Goal: Transaction & Acquisition: Purchase product/service

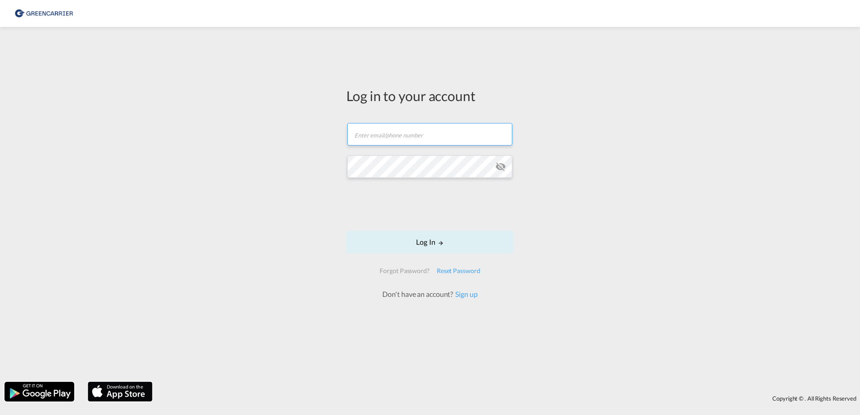
click at [383, 125] on input "text" at bounding box center [429, 134] width 165 height 22
type input "rkni@scangl.com"
click at [383, 155] on md-input-container "Password field is required" at bounding box center [429, 167] width 165 height 24
click at [471, 230] on form "rkni@scangl.com Log In Forgot Password? Reset Password Don't have an account? S…" at bounding box center [429, 206] width 167 height 185
click at [502, 249] on button "Log In" at bounding box center [429, 242] width 167 height 22
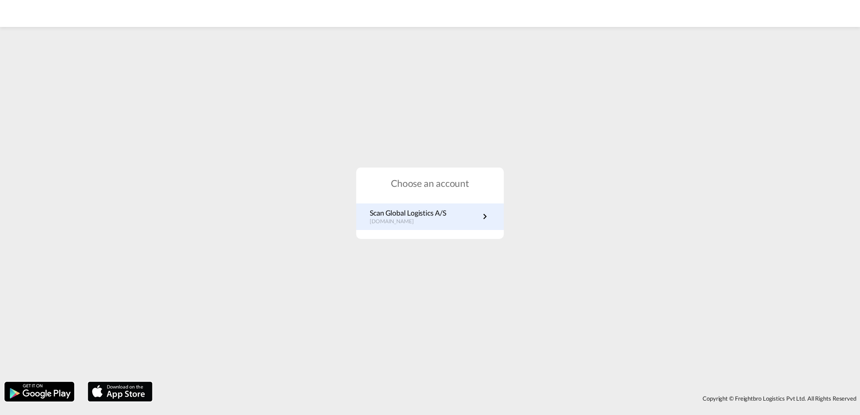
click at [486, 221] on md-icon "icon-chevron-right" at bounding box center [484, 216] width 11 height 11
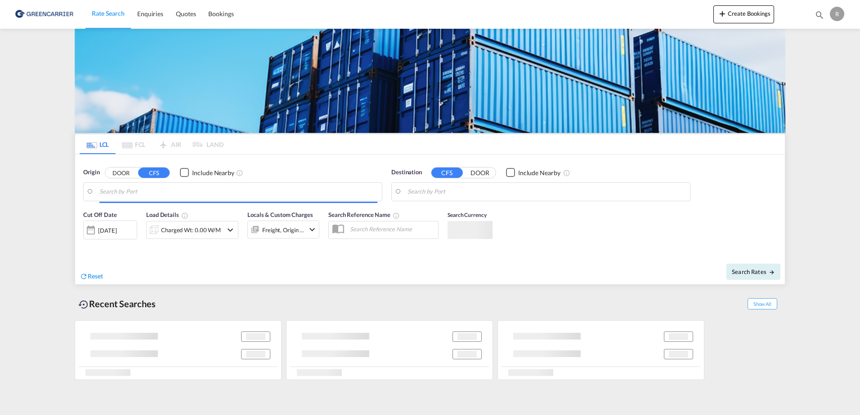
type input "DK-9210, [GEOGRAPHIC_DATA][PERSON_NAME], Noevling, Soender Tranders"
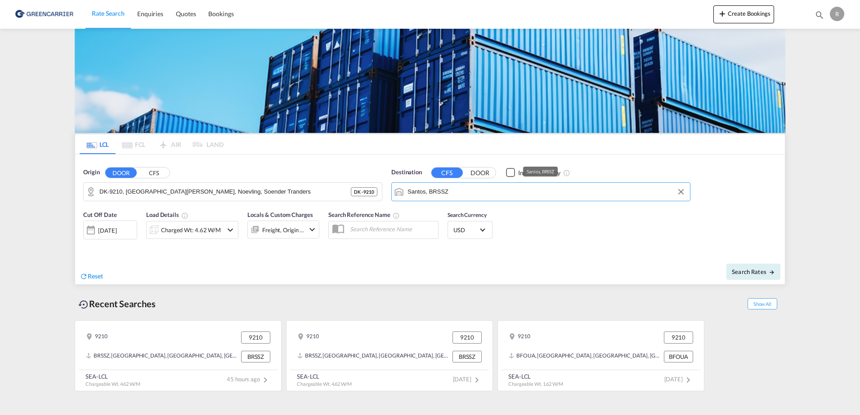
click at [478, 192] on input "Santos, BRSSZ" at bounding box center [546, 191] width 278 height 13
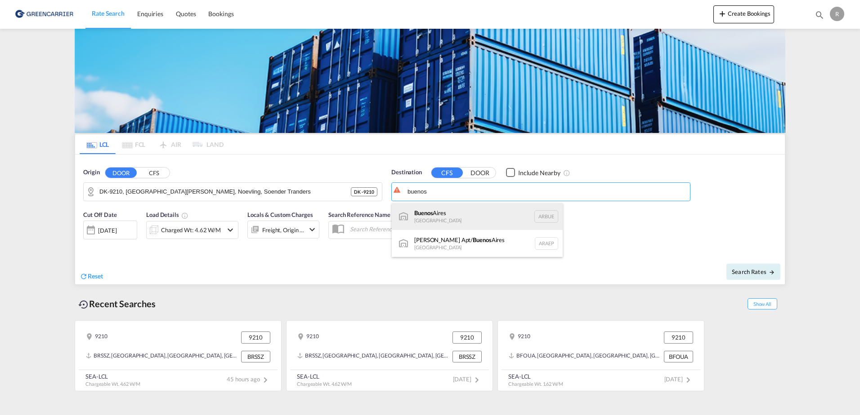
click at [459, 215] on div "[GEOGRAPHIC_DATA] [GEOGRAPHIC_DATA] [GEOGRAPHIC_DATA]" at bounding box center [477, 216] width 171 height 27
type input "[GEOGRAPHIC_DATA], [GEOGRAPHIC_DATA]"
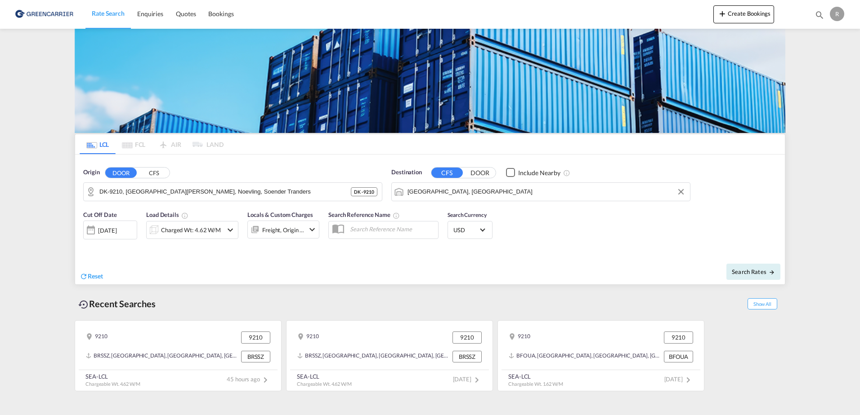
click at [198, 223] on div "Charged Wt: 4.62 W/M" at bounding box center [185, 230] width 76 height 18
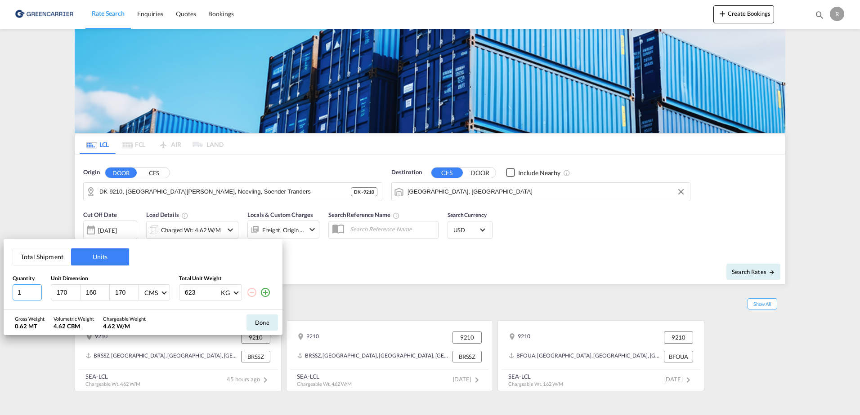
click at [33, 295] on input "1" at bounding box center [27, 293] width 29 height 16
click at [267, 294] on md-icon "icon-plus-circle-outline" at bounding box center [265, 292] width 11 height 11
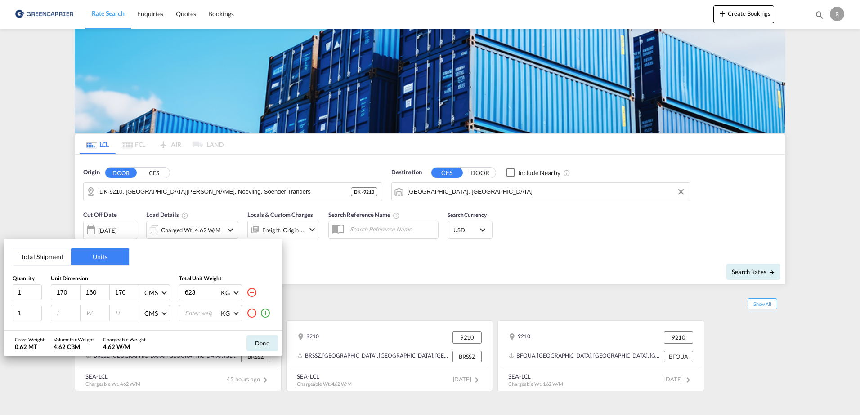
click at [266, 316] on md-icon "icon-plus-circle-outline" at bounding box center [265, 313] width 11 height 11
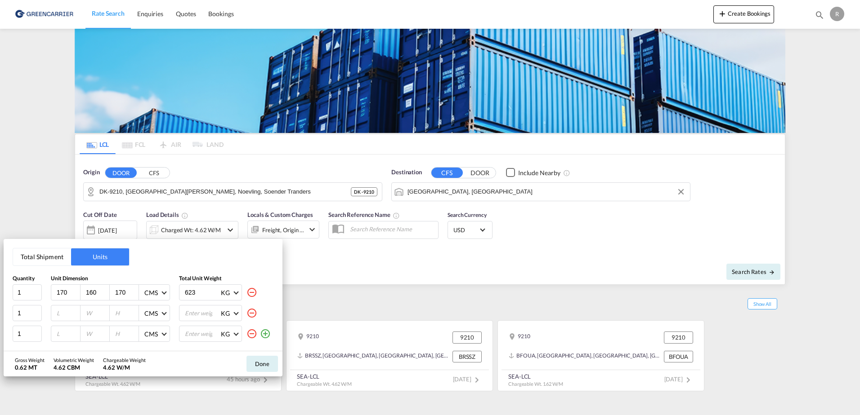
click at [263, 333] on md-icon "icon-plus-circle-outline" at bounding box center [265, 334] width 11 height 11
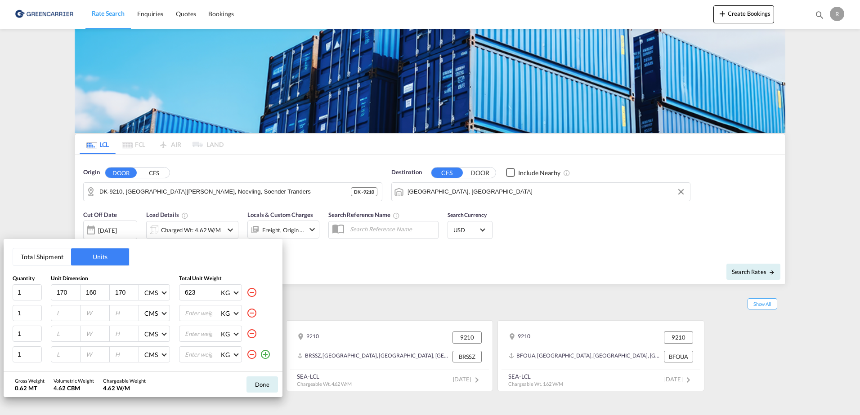
click at [68, 293] on input "170" at bounding box center [68, 293] width 24 height 8
type input "1"
click at [250, 313] on md-icon "icon-minus-circle-outline" at bounding box center [251, 313] width 11 height 11
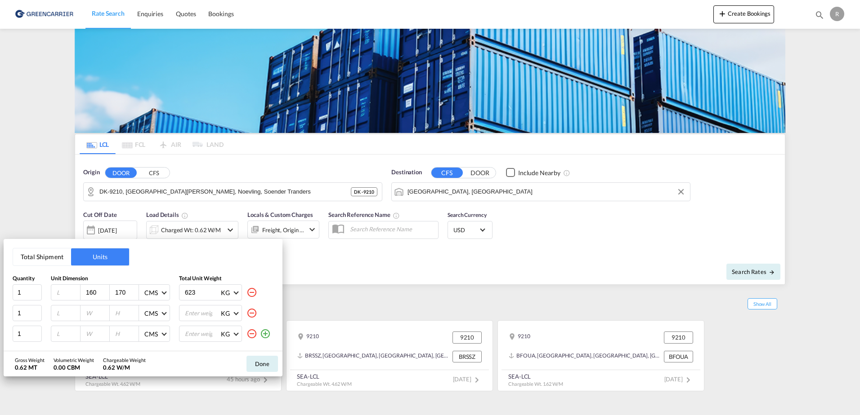
click at [251, 333] on md-icon "icon-minus-circle-outline" at bounding box center [251, 334] width 11 height 11
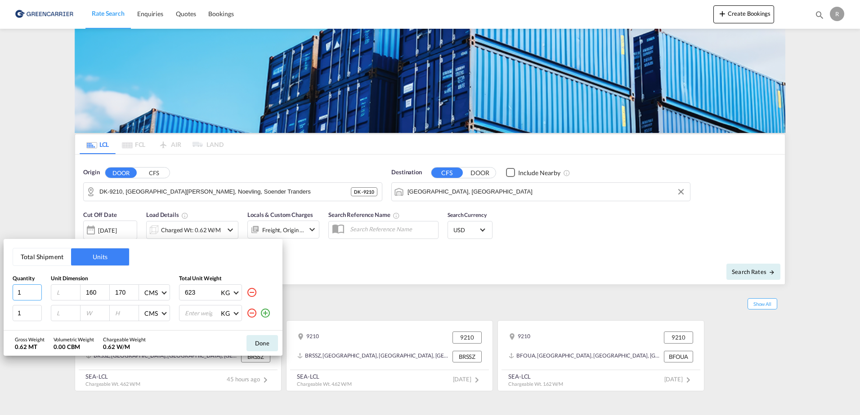
click at [29, 297] on input "1" at bounding box center [27, 293] width 29 height 16
type input "2"
click at [69, 291] on input "number" at bounding box center [68, 293] width 24 height 8
type input "230"
type input "160"
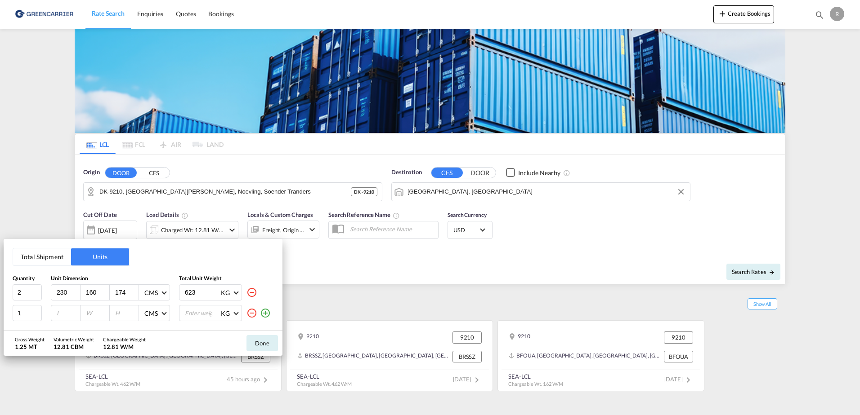
type input "174"
click at [196, 292] on input "623" at bounding box center [202, 292] width 36 height 15
type input "6"
type input "1575"
click at [26, 318] on input "1" at bounding box center [27, 313] width 29 height 16
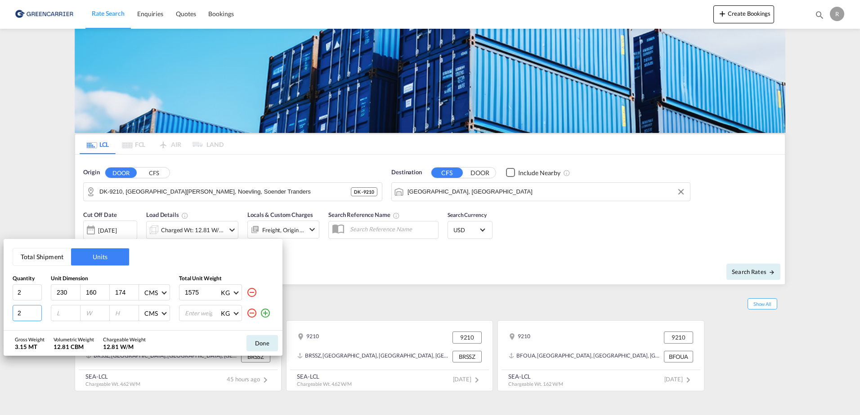
type input "2"
click at [61, 317] on input "number" at bounding box center [68, 313] width 24 height 8
type input "80"
type input "60"
type input "50"
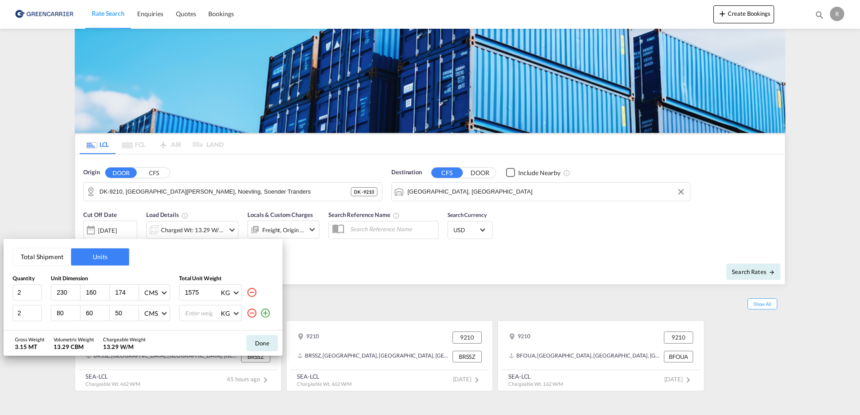
click at [195, 306] on input "number" at bounding box center [202, 313] width 36 height 15
type input "70"
click at [189, 344] on div "Gross Weight 3.29 MT Volumetric Weight 13.29 CBM Chargeable Weight 13.29 W/M Do…" at bounding box center [143, 343] width 279 height 25
click at [276, 345] on button "Done" at bounding box center [261, 343] width 31 height 16
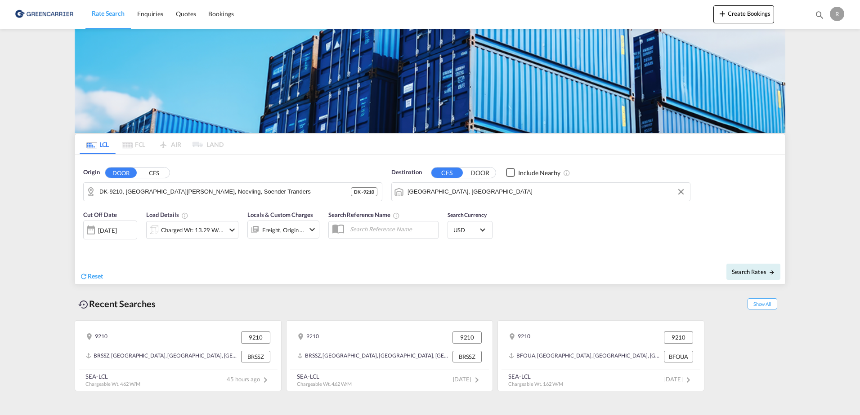
click at [307, 223] on div "Freight, Origin +1" at bounding box center [283, 230] width 72 height 18
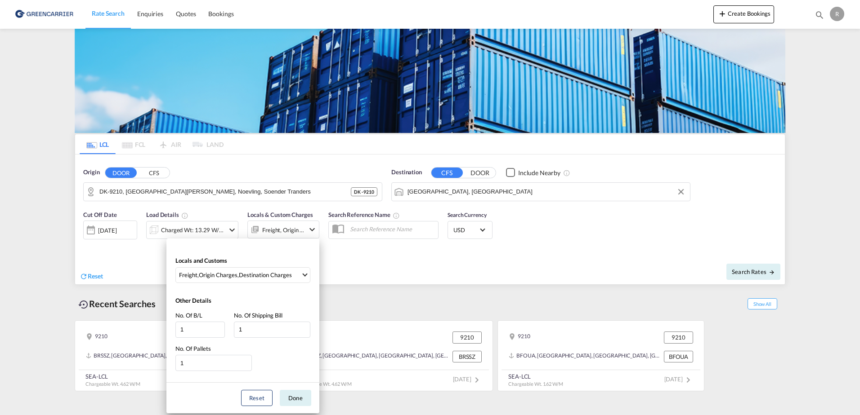
drag, startPoint x: 343, startPoint y: 281, endPoint x: 341, endPoint y: 267, distance: 13.6
click at [342, 276] on div "Locals and Customs Freight , Origin Charges , Destination Charges Clear All Sel…" at bounding box center [430, 207] width 860 height 415
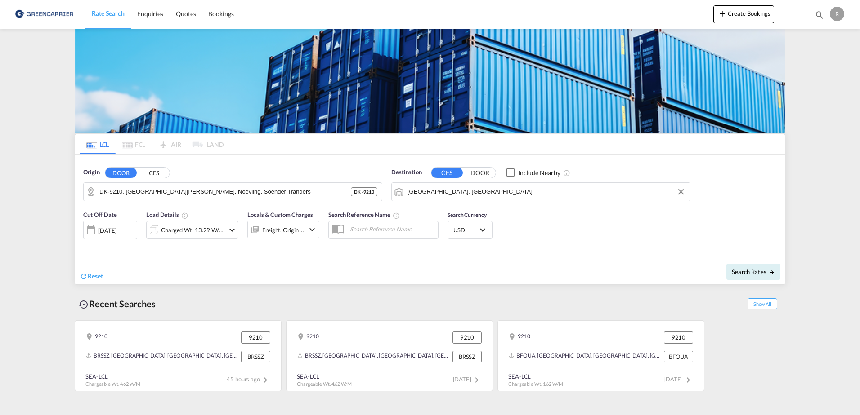
click at [351, 234] on input "text" at bounding box center [391, 229] width 93 height 13
drag, startPoint x: 423, startPoint y: 254, endPoint x: 444, endPoint y: 251, distance: 20.4
click at [426, 254] on div "Cut Off Date [DATE] [DATE] Load Details Charged Wt: 13.29 W/M Locals & Custom C…" at bounding box center [429, 230] width 709 height 49
click at [482, 224] on md-select-value "USD" at bounding box center [469, 230] width 35 height 13
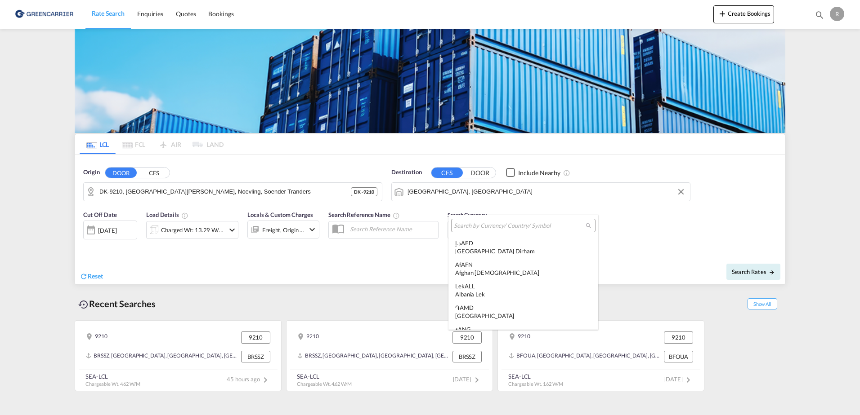
scroll to position [3104, 0]
click at [522, 223] on input "search" at bounding box center [520, 226] width 132 height 8
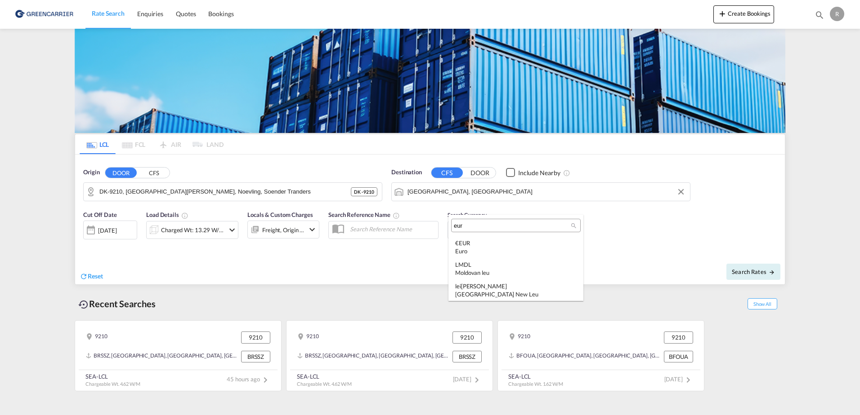
scroll to position [0, 0]
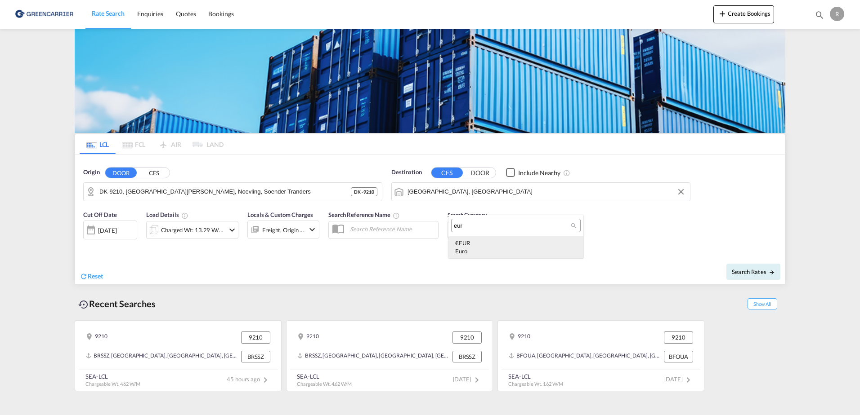
type input "eur"
click at [506, 242] on div "€ EUR Euro" at bounding box center [515, 247] width 121 height 16
click at [745, 272] on span "Search Rates" at bounding box center [752, 271] width 43 height 7
type input "9210 to ARBUE / [DATE]"
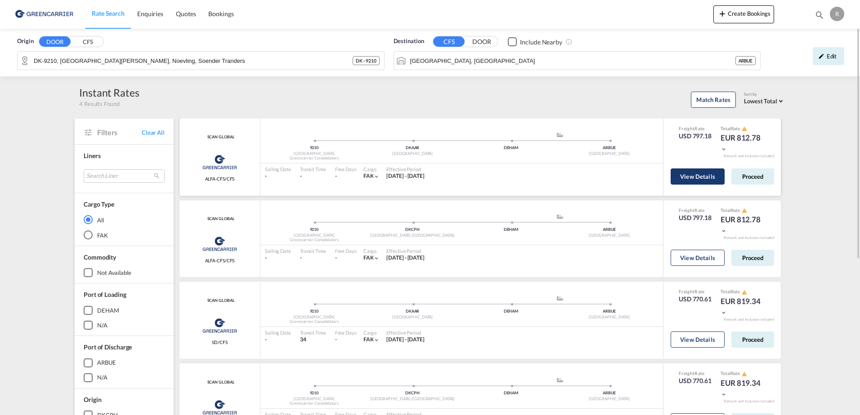
click at [690, 178] on button "View Details" at bounding box center [697, 177] width 54 height 16
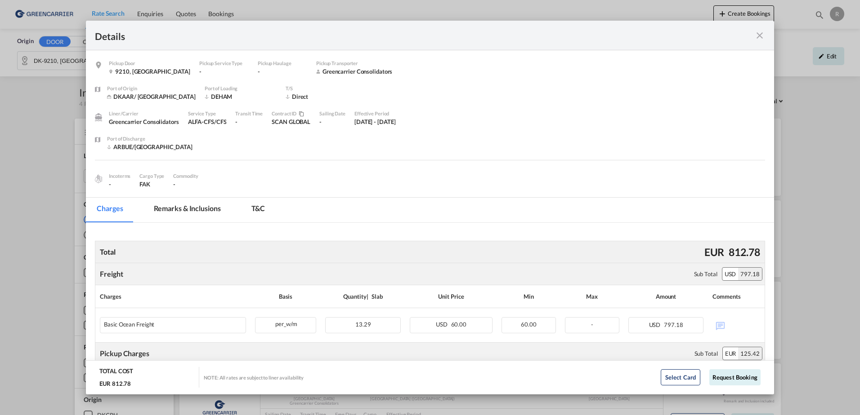
click at [757, 37] on md-icon "icon-close fg-AAA8AD m-0 cursor" at bounding box center [759, 35] width 11 height 11
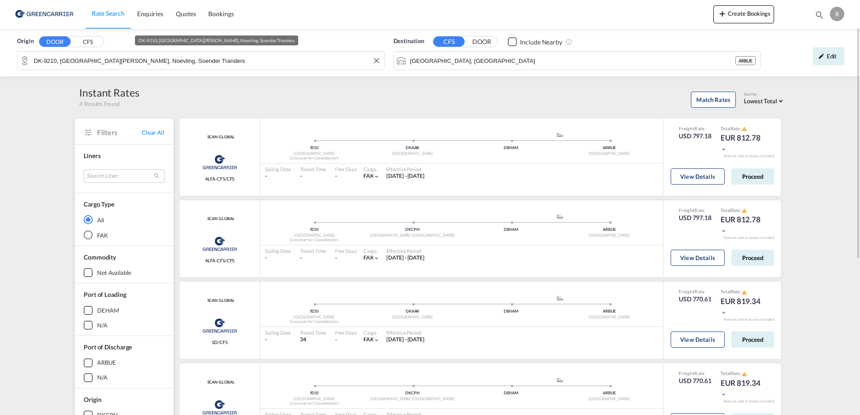
click at [245, 63] on input "DK-9210, [GEOGRAPHIC_DATA][PERSON_NAME], Noevling, Soender Tranders" at bounding box center [207, 60] width 346 height 13
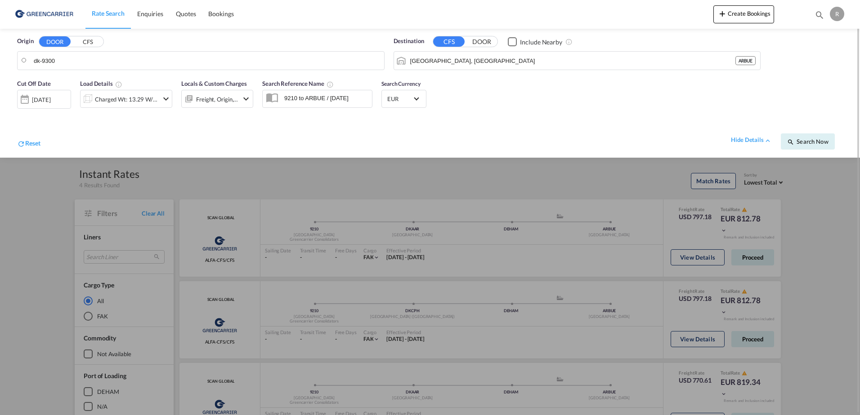
drag, startPoint x: 111, startPoint y: 61, endPoint x: 46, endPoint y: 67, distance: 65.5
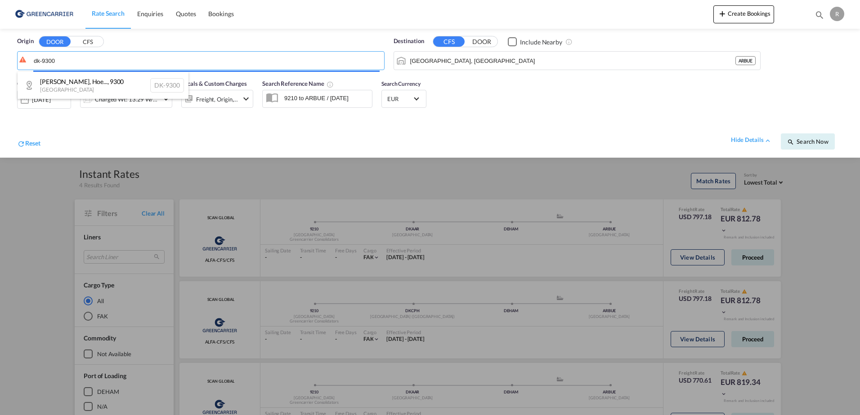
drag, startPoint x: 58, startPoint y: 62, endPoint x: 14, endPoint y: 67, distance: 43.9
click at [14, 67] on body "Rate Search Enquiries Quotes Bookings Rate Search Enquiries" at bounding box center [430, 207] width 860 height 415
drag, startPoint x: 53, startPoint y: 54, endPoint x: 65, endPoint y: 56, distance: 11.8
drag, startPoint x: 66, startPoint y: 59, endPoint x: 5, endPoint y: 68, distance: 61.0
click at [5, 69] on body "Rate Search Enquiries Quotes Bookings Rate Search Enquiries" at bounding box center [430, 207] width 860 height 415
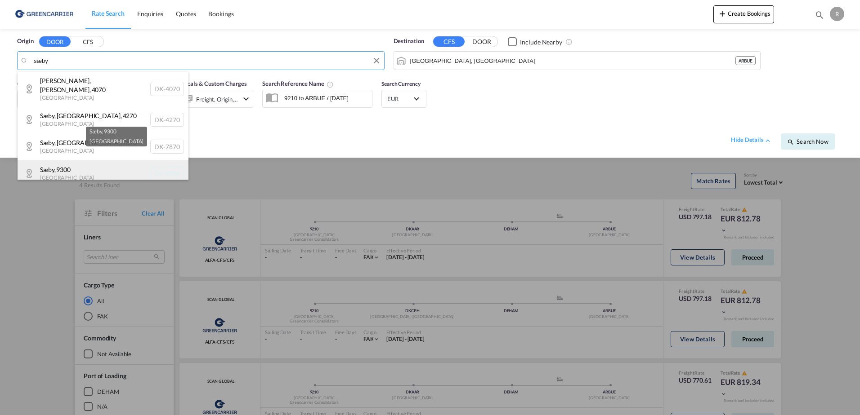
click at [104, 160] on div "Sæby , 9300 [GEOGRAPHIC_DATA] DK-9300" at bounding box center [103, 173] width 171 height 27
type input "DK-9300, Sæby"
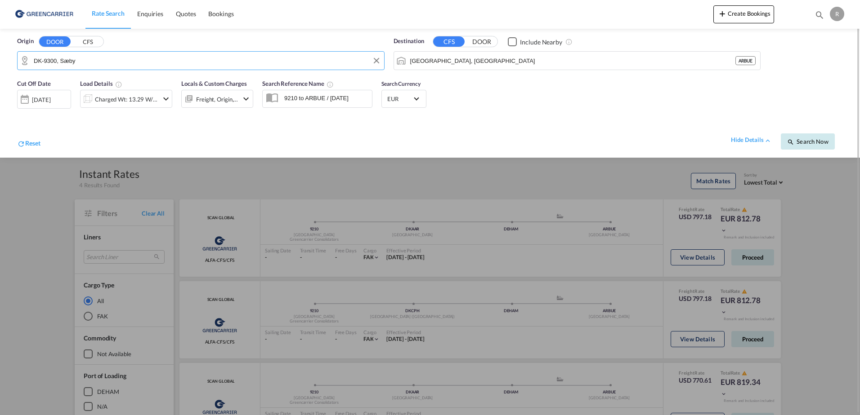
click at [811, 146] on button "Search Now" at bounding box center [807, 142] width 54 height 16
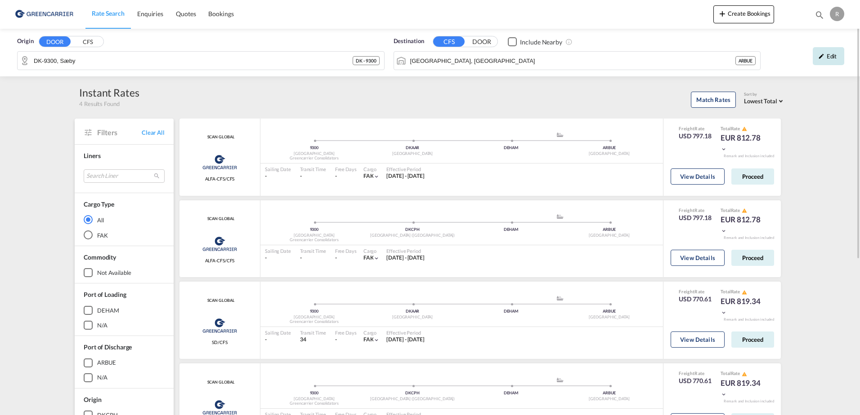
click at [819, 58] on md-icon "icon-pencil" at bounding box center [821, 56] width 6 height 6
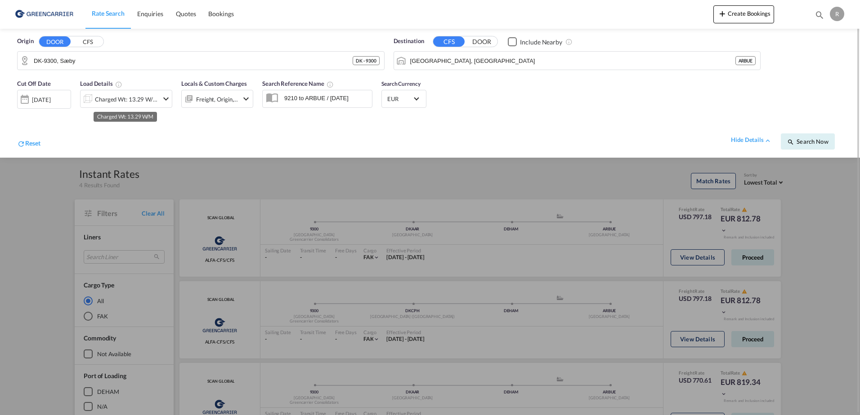
click at [147, 101] on div "Charged Wt: 13.29 W/M" at bounding box center [126, 99] width 63 height 13
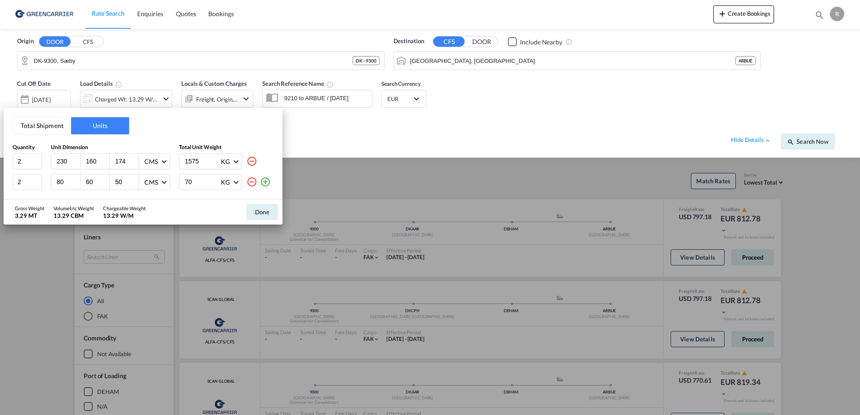
drag, startPoint x: 72, startPoint y: 126, endPoint x: 162, endPoint y: 65, distance: 108.7
click at [82, 126] on div "Total Shipment Units Quantity Unit Dimension Total Unit Weight 2 230 160 174 CM…" at bounding box center [143, 154] width 279 height 92
click at [234, 201] on div "Gross Weight 3.29 MT Volumetric Weight 13.29 CBM Chargeable Weight 13.29 W/M Do…" at bounding box center [143, 212] width 279 height 25
click at [263, 215] on button "Done" at bounding box center [261, 212] width 31 height 16
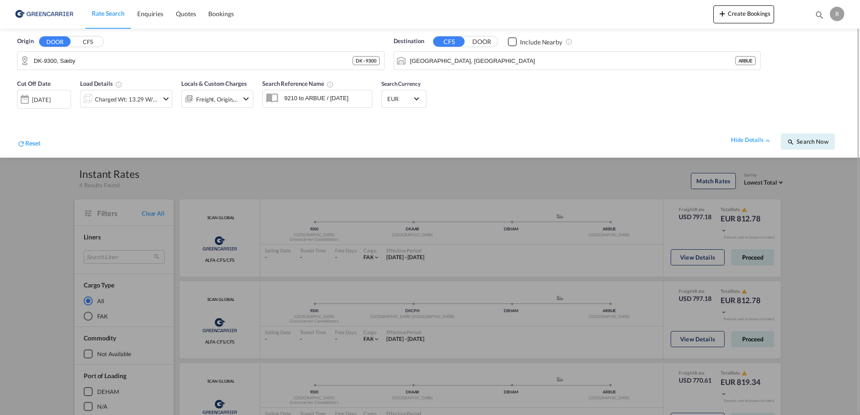
drag, startPoint x: 403, startPoint y: 173, endPoint x: 467, endPoint y: 183, distance: 65.0
click at [404, 173] on div at bounding box center [430, 207] width 860 height 415
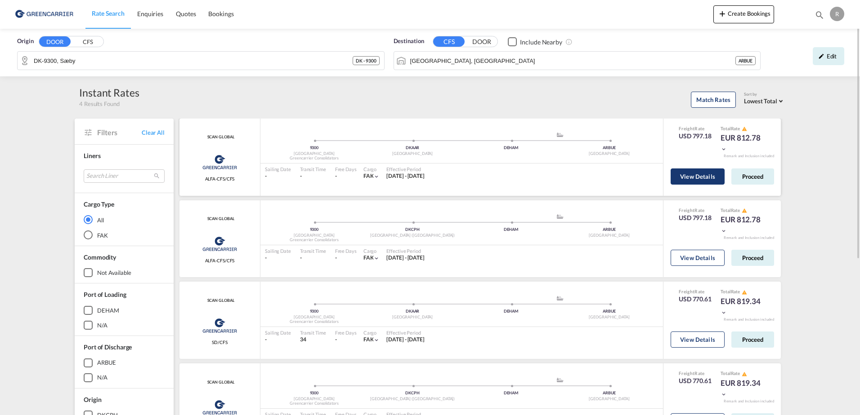
click at [699, 178] on button "View Details" at bounding box center [697, 177] width 54 height 16
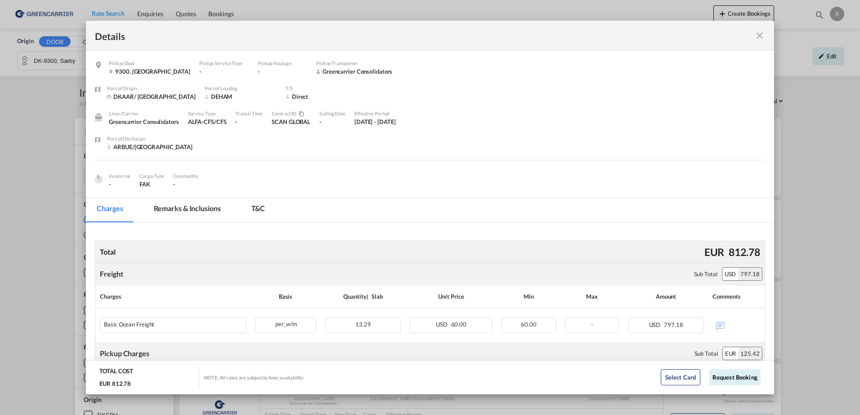
click at [762, 38] on md-icon "icon-close fg-AAA8AD m-0 cursor" at bounding box center [759, 35] width 11 height 11
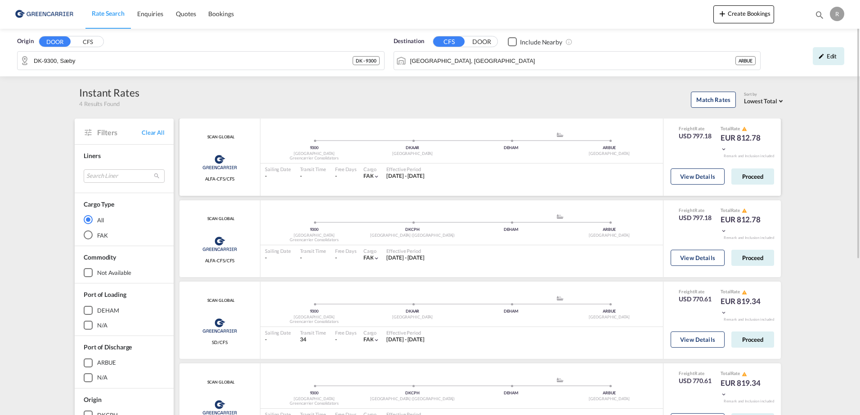
click at [722, 147] on md-icon "icon-chevron-down" at bounding box center [723, 149] width 6 height 6
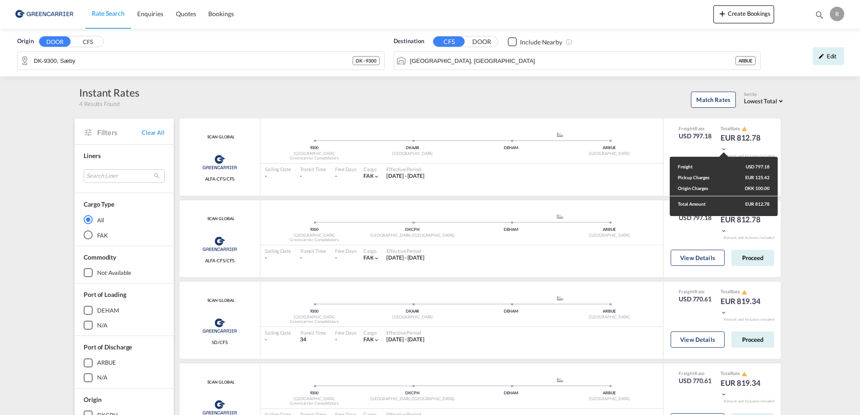
click at [819, 155] on div "Freight USD 797.18 Pickup Charges EUR 125.42 Origin Charges DKK 100.00 Total Am…" at bounding box center [430, 207] width 860 height 415
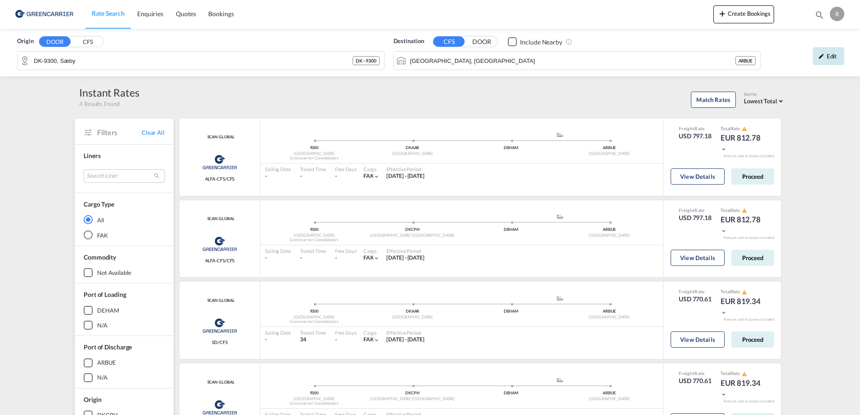
click at [831, 62] on div "Edit" at bounding box center [827, 56] width 31 height 18
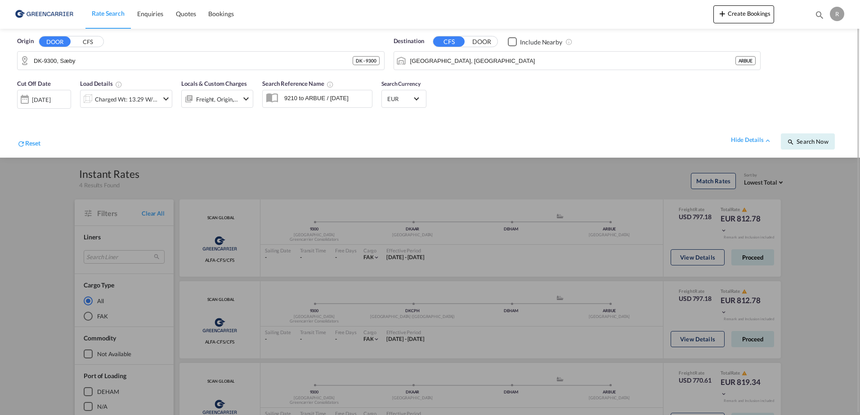
click at [457, 164] on div at bounding box center [430, 207] width 860 height 415
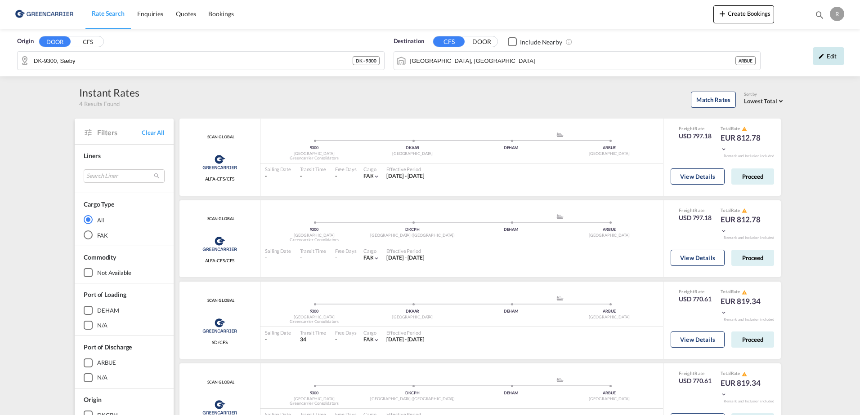
click at [830, 58] on div "Edit" at bounding box center [827, 56] width 31 height 18
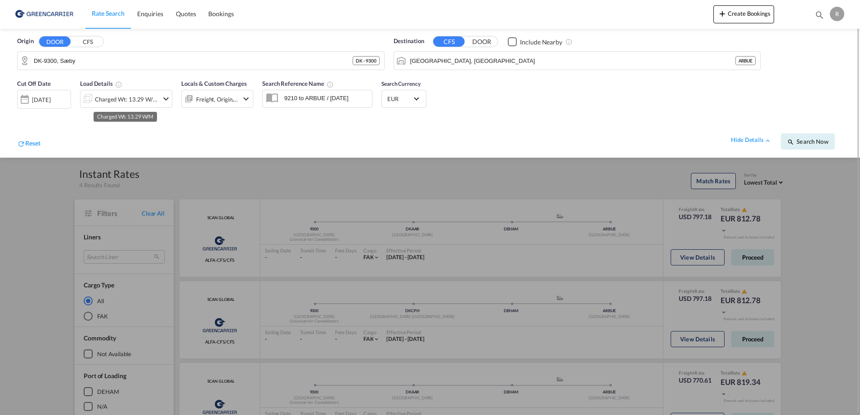
click at [156, 105] on div "Charged Wt: 13.29 W/M" at bounding box center [126, 99] width 63 height 13
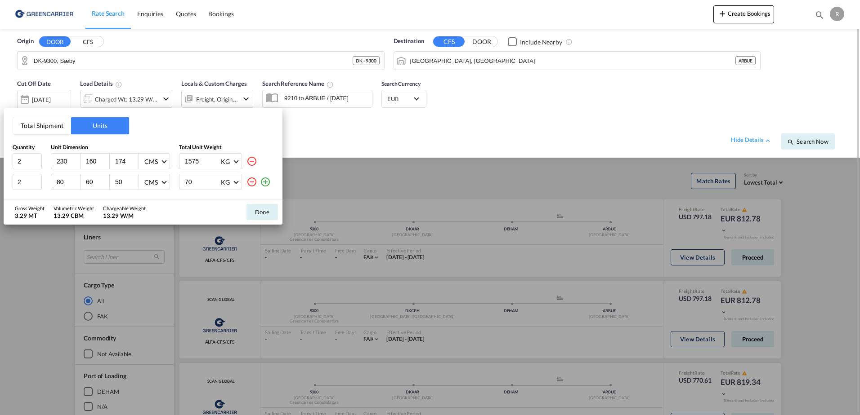
click at [393, 196] on div "Total Shipment Units Quantity Unit Dimension Total Unit Weight 2 230 160 174 CM…" at bounding box center [430, 207] width 860 height 415
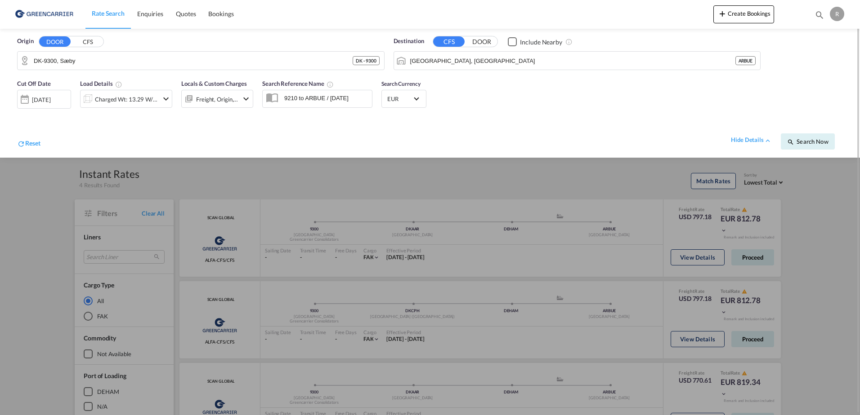
drag, startPoint x: 438, startPoint y: 197, endPoint x: 444, endPoint y: 197, distance: 5.8
click at [440, 197] on div at bounding box center [430, 207] width 860 height 415
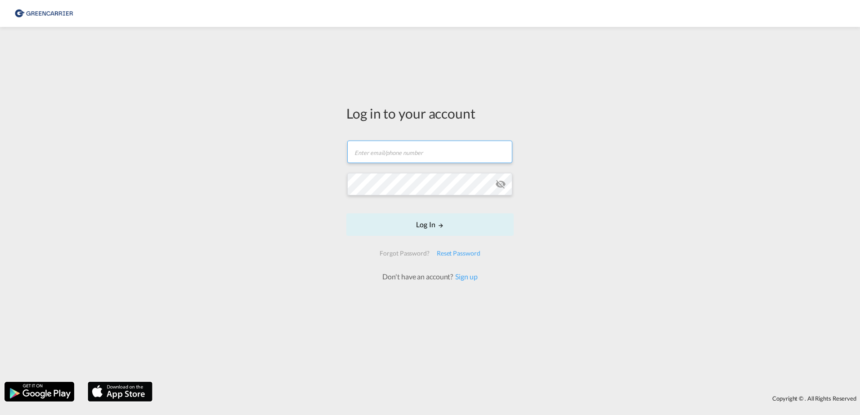
click at [401, 177] on form "Email field is required Password field is required Log In Forgot Password? Rese…" at bounding box center [429, 207] width 167 height 150
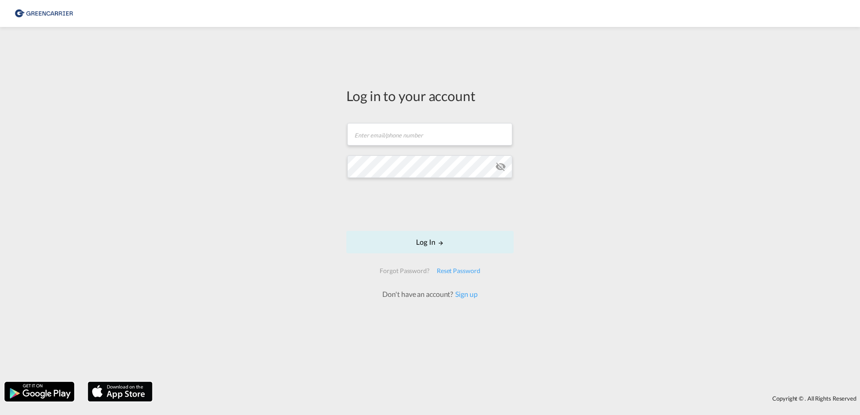
click at [430, 178] on md-input-container "Password field is required" at bounding box center [429, 167] width 165 height 24
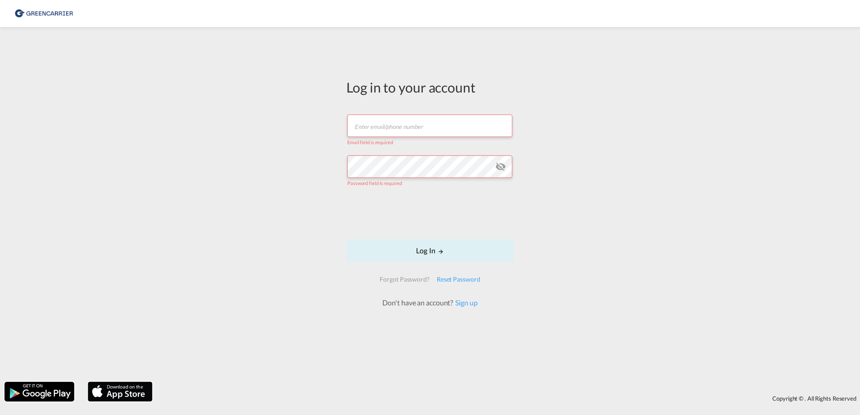
click at [404, 125] on input "text" at bounding box center [429, 126] width 165 height 22
type input "rkni@scangl.com"
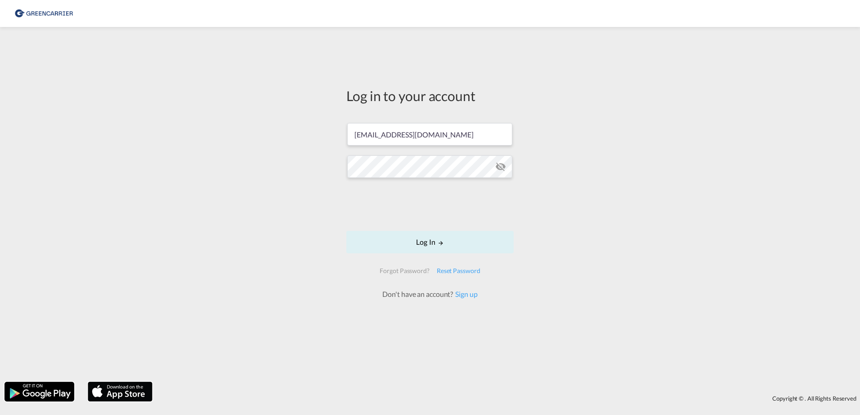
drag, startPoint x: 358, startPoint y: 213, endPoint x: 362, endPoint y: 208, distance: 6.4
click at [361, 209] on form "rkni@scangl.com Log In Forgot Password? Reset Password Don't have an account? S…" at bounding box center [429, 206] width 167 height 185
click at [453, 245] on button "Log In" at bounding box center [429, 242] width 167 height 22
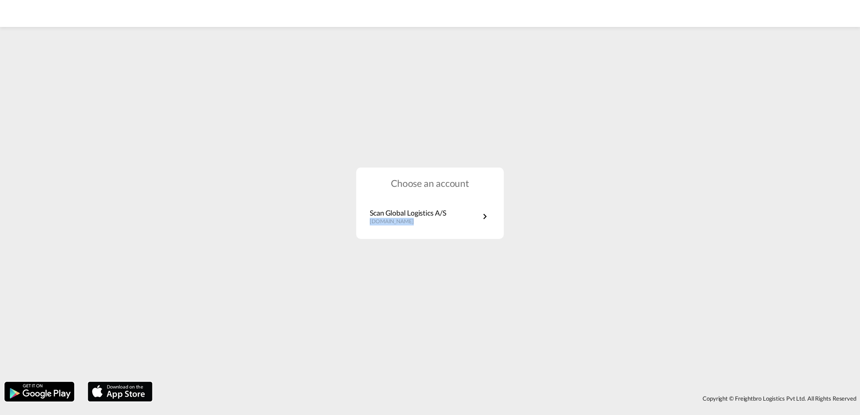
click at [464, 207] on div "Scan Global Logistics A/S dk.portal.greencarrier.com" at bounding box center [429, 217] width 147 height 27
click at [472, 219] on link "Scan Global Logistics A/S dk.portal.greencarrier.com" at bounding box center [430, 217] width 120 height 18
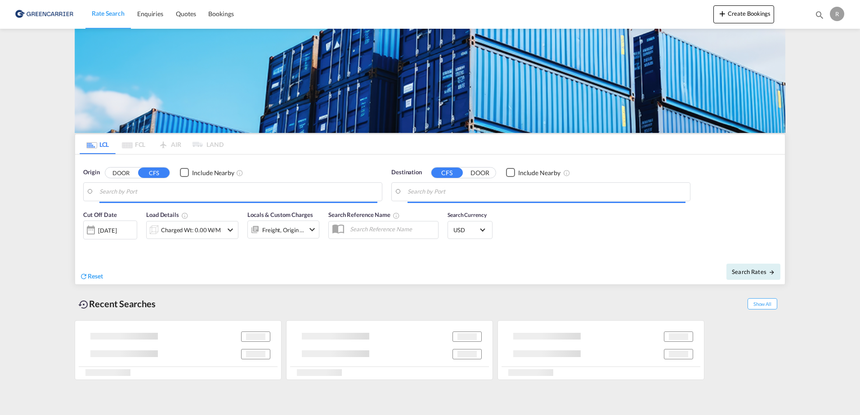
drag, startPoint x: 347, startPoint y: 168, endPoint x: 348, endPoint y: 147, distance: 20.7
click at [346, 166] on div "Origin DOOR CFS Include Nearby" at bounding box center [233, 185] width 308 height 42
type input "DK-9300, Sæby"
type input "[GEOGRAPHIC_DATA], [GEOGRAPHIC_DATA]"
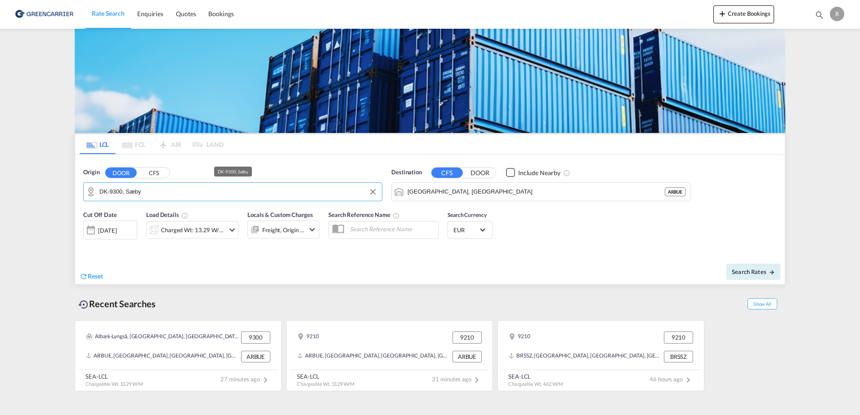
drag, startPoint x: 252, startPoint y: 196, endPoint x: 81, endPoint y: 183, distance: 170.8
click at [59, 191] on md-content "Rate Search Enquiries Quotes Bookings Create Bookings Bookings Quotes Enquiries…" at bounding box center [430, 207] width 860 height 415
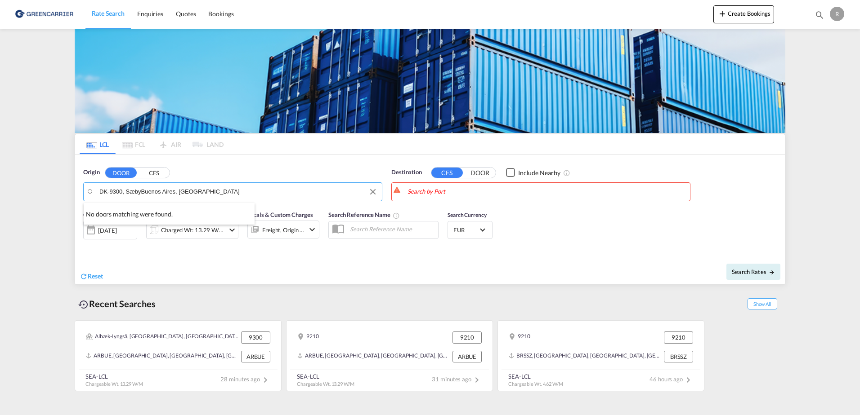
type input "DK-9300, SæbyBuenos Aires, ARBUE"
drag, startPoint x: 474, startPoint y: 244, endPoint x: 455, endPoint y: 232, distance: 22.6
click at [474, 244] on div "Pert h Australia AUPER" at bounding box center [477, 249] width 171 height 27
type input "Perth, AUPER"
click at [268, 195] on input "DK-9300, SæbyBuenos Aires, ARBUE" at bounding box center [238, 191] width 278 height 13
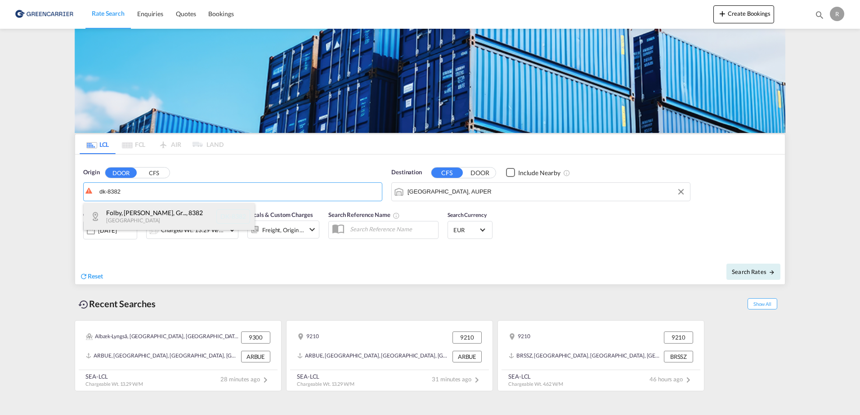
click at [174, 220] on div "Folby, Foldby, Gr... , 8382 Denmark DK-8382" at bounding box center [169, 216] width 171 height 27
type input "DK-8382, Folby, Foldby, Grundfoer, Haar, Haldum, Hinnerup, Norring, oelsted, Sa…"
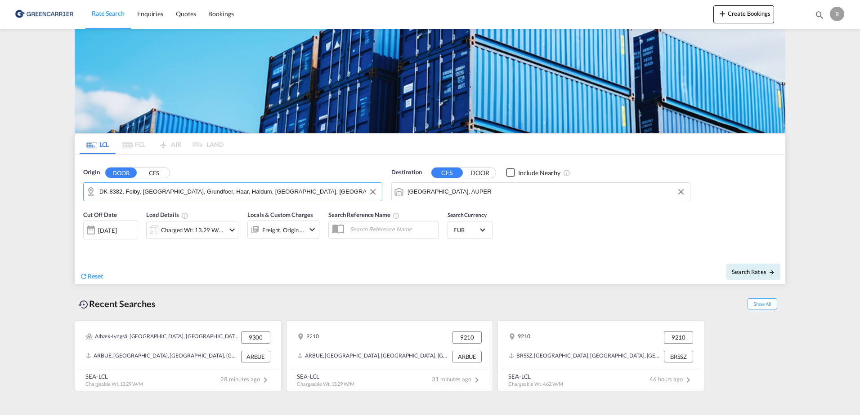
click at [250, 207] on div "Cut Off Date 18 Sep 2025 18/09/2025 Load Details Charged Wt: 13.29 W/M Locals &…" at bounding box center [201, 228] width 245 height 45
click at [217, 236] on div "Charged Wt: 13.29 W/M" at bounding box center [192, 230] width 63 height 13
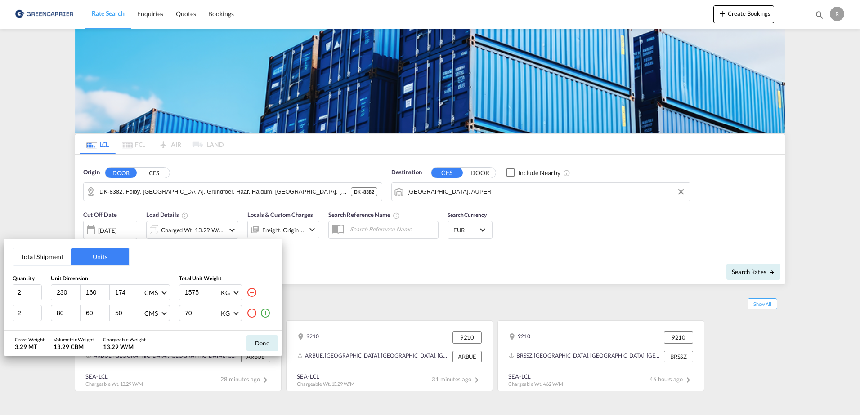
click at [245, 309] on div "70 KG KG LB" at bounding box center [226, 313] width 94 height 16
click at [250, 310] on md-icon "icon-minus-circle-outline" at bounding box center [251, 313] width 11 height 11
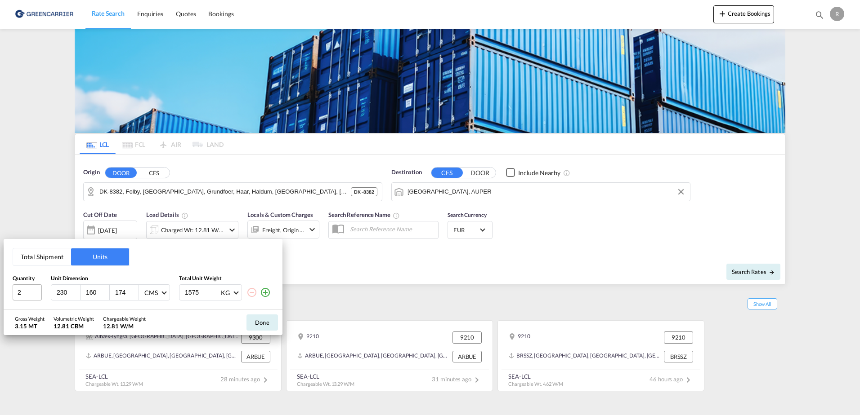
click at [32, 287] on div "Quantity Unit Dimension Total Unit Weight 2 230 160 174 CMS CMS Inches 1575 KG …" at bounding box center [143, 288] width 261 height 26
click at [31, 289] on input "2" at bounding box center [27, 293] width 29 height 16
type input "1"
click at [71, 287] on div "230" at bounding box center [65, 292] width 29 height 15
click at [67, 289] on input "230" at bounding box center [68, 293] width 24 height 8
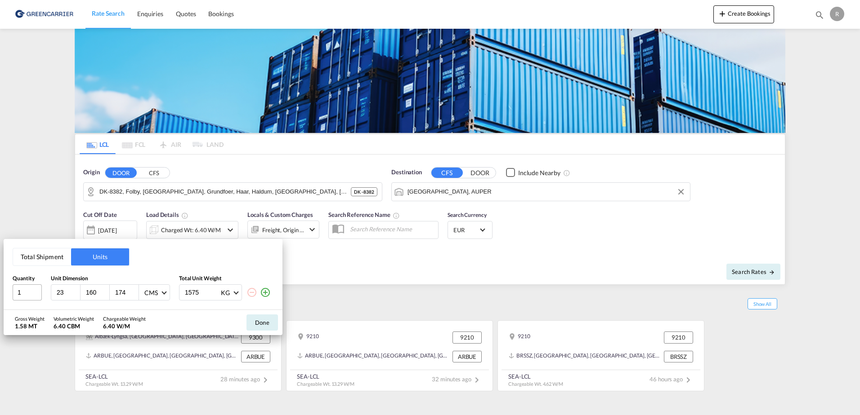
type input "2"
type input "80"
type input "60"
type input "100"
drag, startPoint x: 201, startPoint y: 282, endPoint x: 200, endPoint y: 288, distance: 5.5
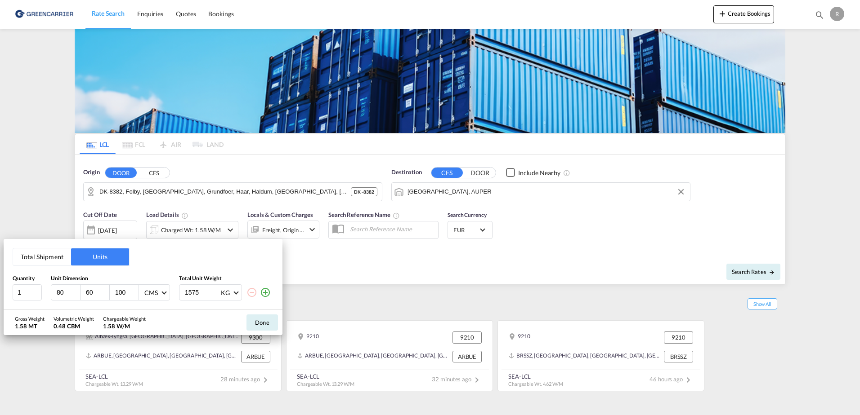
click at [201, 282] on div "Total Unit Weight" at bounding box center [226, 279] width 94 height 8
click at [201, 294] on input "1575" at bounding box center [202, 292] width 36 height 15
type input "1"
type input "386"
click at [257, 329] on button "Done" at bounding box center [261, 323] width 31 height 16
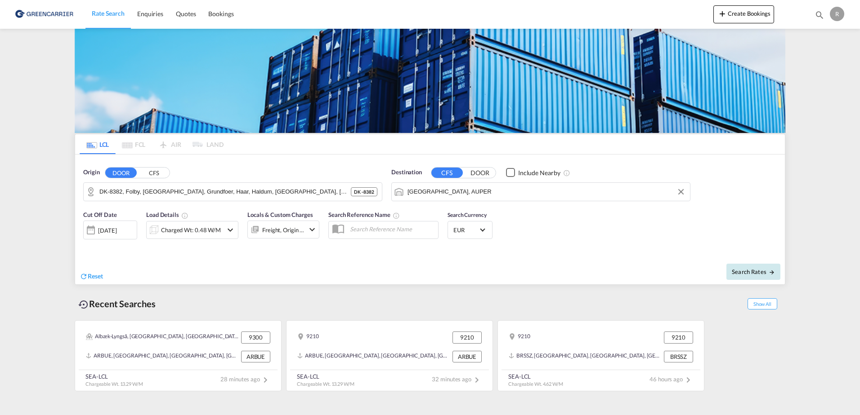
click at [748, 269] on span "Search Rates" at bounding box center [752, 271] width 43 height 7
type input "8382 to AUPER / 18 Sep 2025"
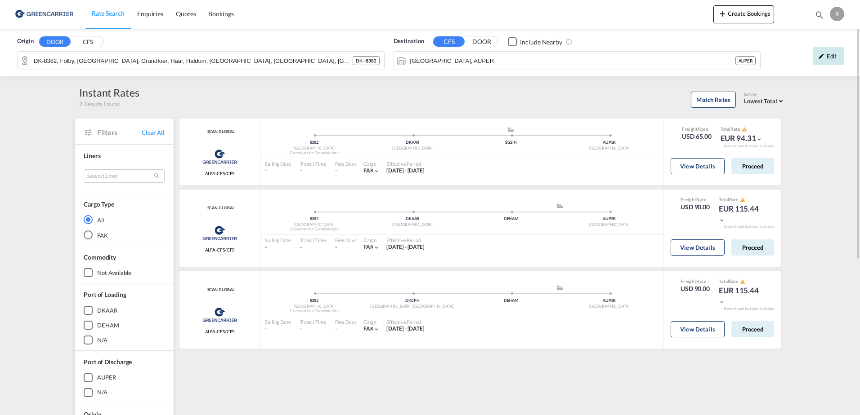
click at [827, 61] on div "Edit" at bounding box center [827, 56] width 31 height 18
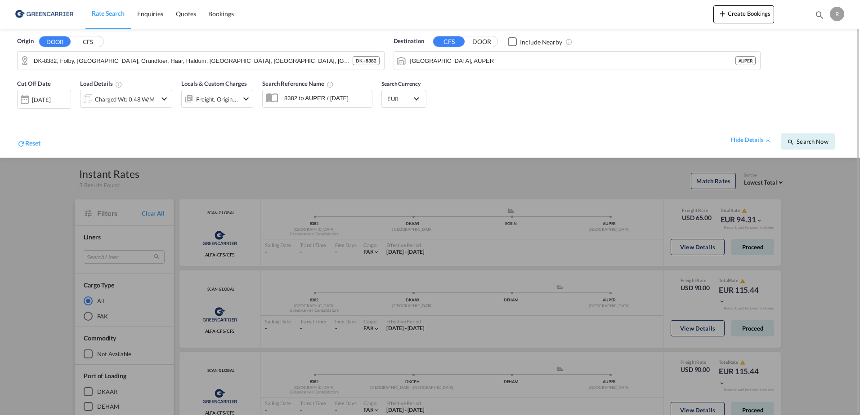
click at [122, 100] on div "Charged Wt: 0.48 W/M" at bounding box center [125, 99] width 60 height 13
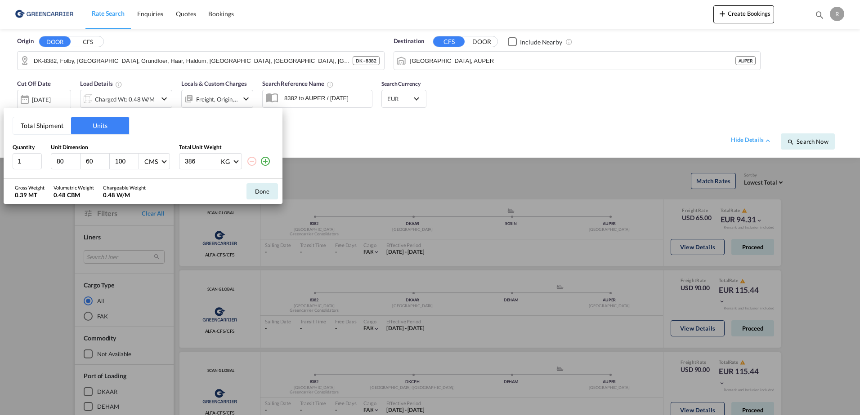
click at [413, 184] on div "Total Shipment Units Quantity Unit Dimension Total Unit Weight 1 80 60 100 CMS …" at bounding box center [430, 207] width 860 height 415
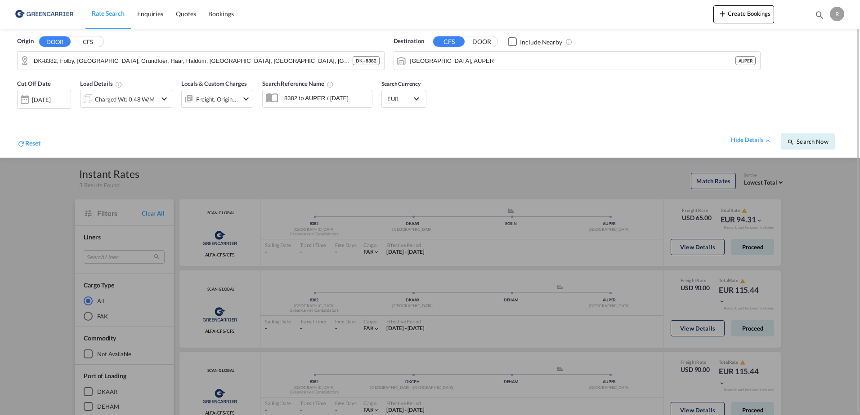
click at [223, 108] on div "Locals & Custom Charges Freight, Origin, Destination" at bounding box center [217, 97] width 72 height 36
click at [226, 102] on div "Freight, Origin, Destination" at bounding box center [217, 99] width 42 height 13
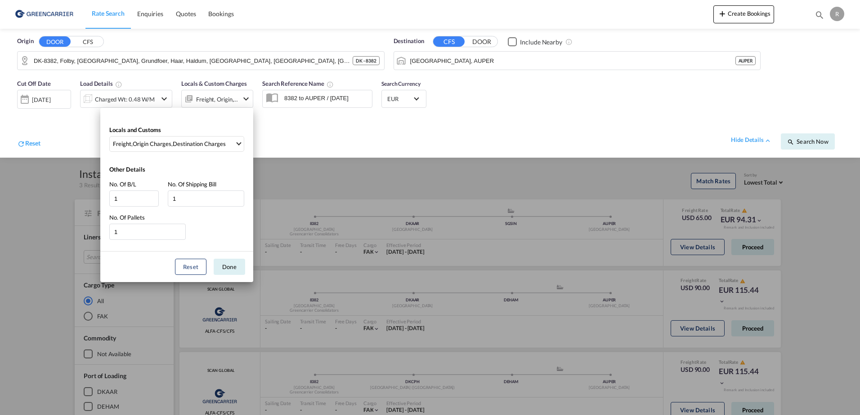
click at [291, 137] on div "Locals and Customs Freight , Origin Charges , Destination Charges Clear All Sel…" at bounding box center [430, 207] width 860 height 415
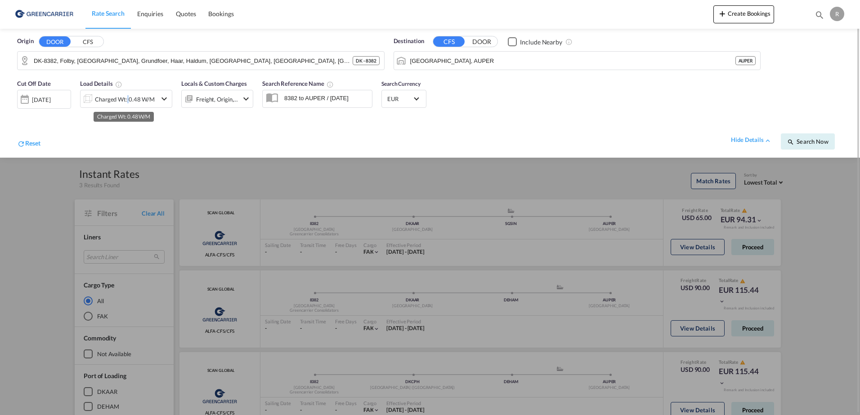
click at [127, 101] on div "Charged Wt: 0.48 W/M" at bounding box center [125, 99] width 60 height 13
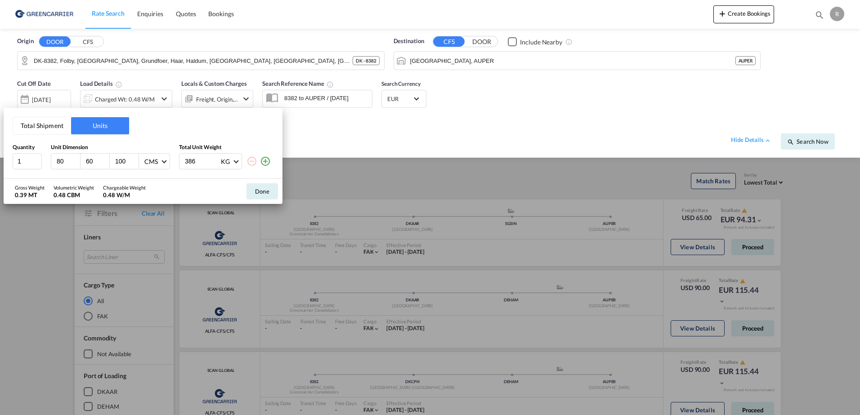
click at [296, 101] on div "Total Shipment Units Quantity Unit Dimension Total Unit Weight 1 80 60 100 CMS …" at bounding box center [430, 207] width 860 height 415
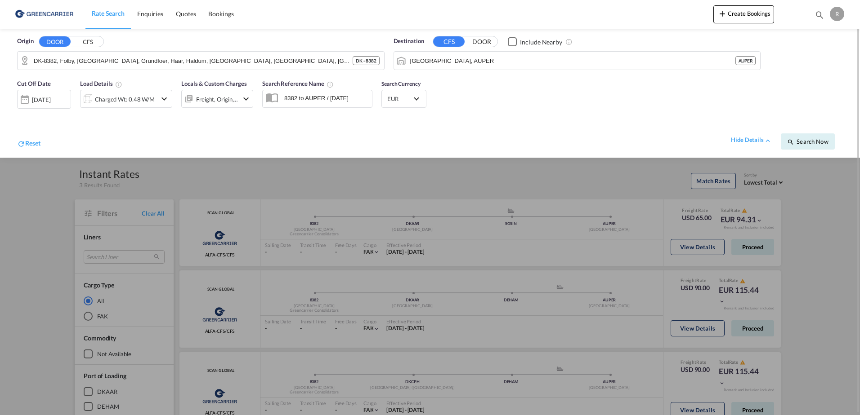
drag, startPoint x: 315, startPoint y: 110, endPoint x: 323, endPoint y: 107, distance: 8.9
click at [316, 110] on div "Search Reference Name 8382 to AUPER / 18 Sep 2025" at bounding box center [317, 97] width 119 height 45
click at [330, 103] on input "8382 to AUPER / 18 Sep 2025" at bounding box center [326, 97] width 92 height 13
click at [204, 87] on div "Locals & Custom Charges Freight, Origin, Destination" at bounding box center [217, 97] width 72 height 36
click at [215, 100] on div "Freight, Origin, Destination" at bounding box center [217, 99] width 42 height 13
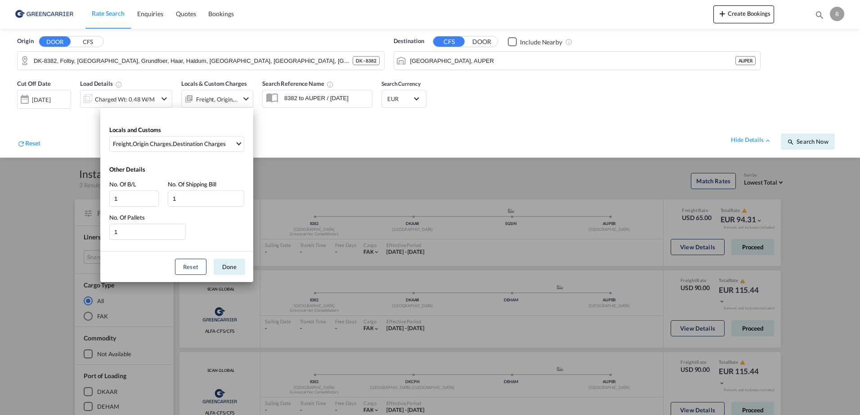
click at [352, 169] on div "Locals and Customs Freight , Origin Charges , Destination Charges Clear All Sel…" at bounding box center [430, 207] width 860 height 415
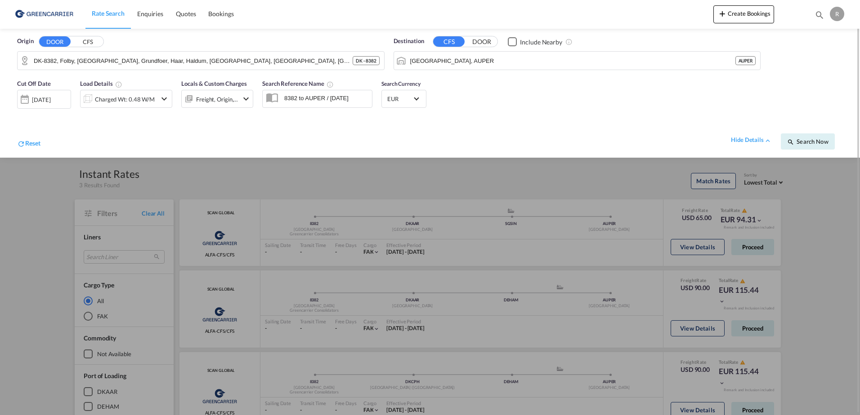
click at [146, 101] on div "Charged Wt: 0.48 W/M" at bounding box center [125, 99] width 60 height 13
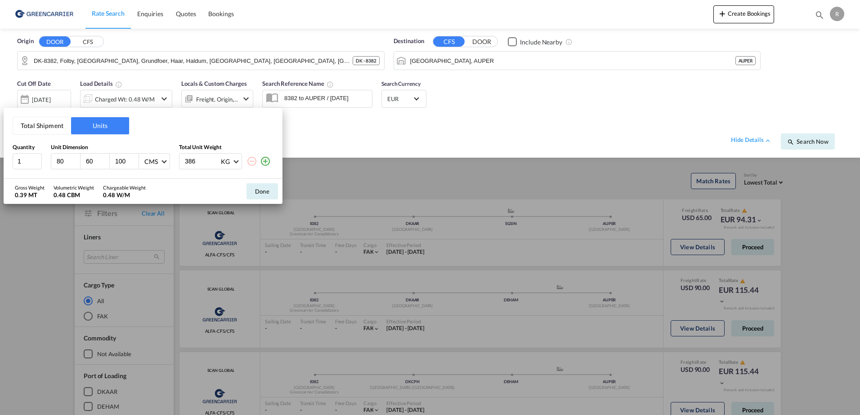
click at [454, 139] on div "Total Shipment Units Quantity Unit Dimension Total Unit Weight 1 80 60 100 CMS …" at bounding box center [430, 207] width 860 height 415
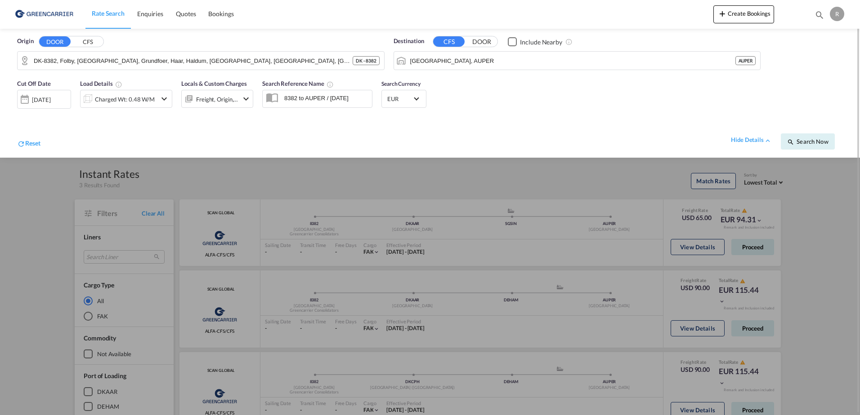
click at [626, 187] on div at bounding box center [430, 207] width 860 height 415
